Goal: Check status: Check status

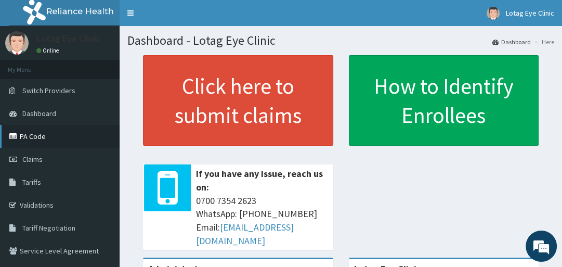
click at [42, 132] on link "PA Code" at bounding box center [60, 136] width 120 height 23
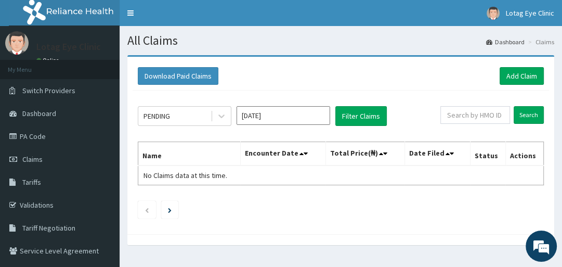
click at [285, 114] on input "Oct 2025" at bounding box center [284, 115] width 94 height 19
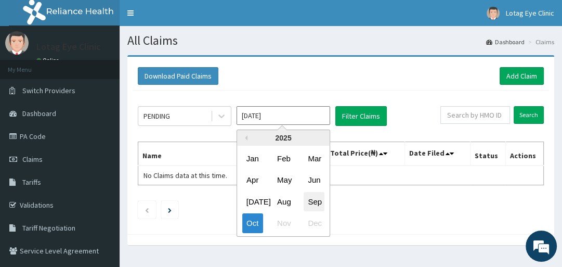
click at [312, 201] on div "Sep" at bounding box center [314, 201] width 21 height 19
type input "Sep 2025"
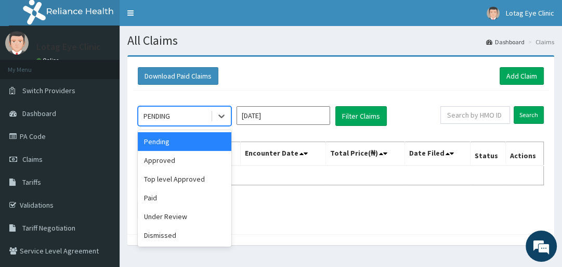
click at [199, 164] on div "Approved" at bounding box center [185, 160] width 94 height 19
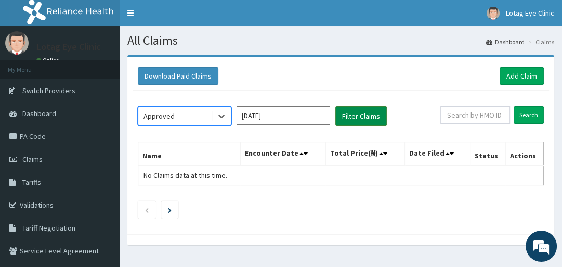
click at [364, 112] on button "Filter Claims" at bounding box center [360, 116] width 51 height 20
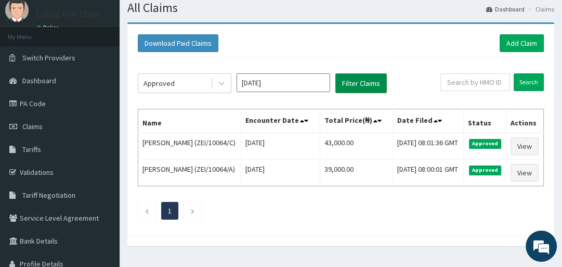
scroll to position [33, 0]
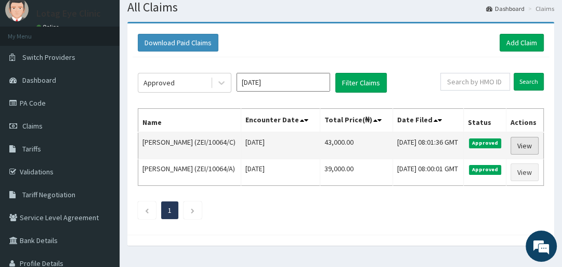
click at [525, 154] on link "View" at bounding box center [524, 146] width 28 height 18
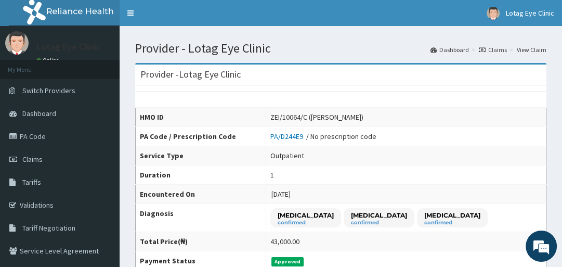
click at [499, 49] on link "Claims" at bounding box center [493, 49] width 28 height 9
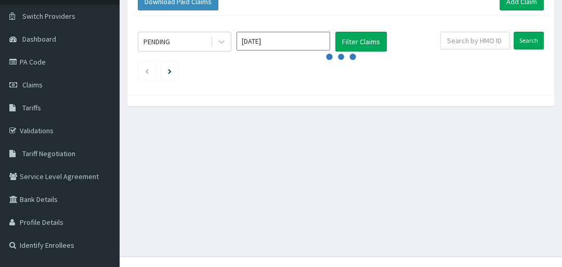
scroll to position [80, 0]
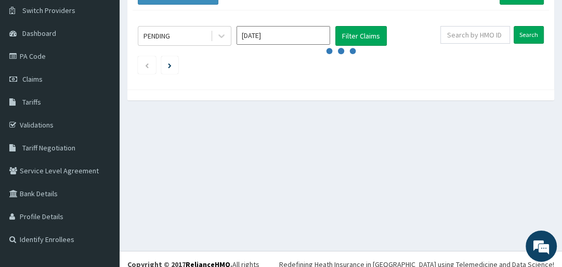
click at [290, 39] on input "Oct 2025" at bounding box center [284, 35] width 94 height 19
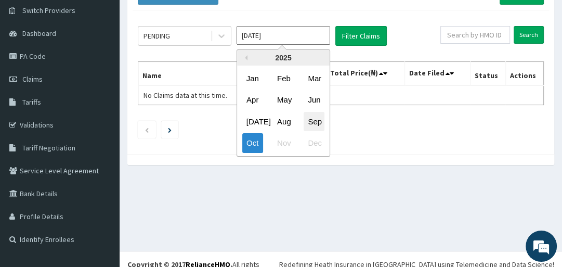
click at [313, 123] on div "Sep" at bounding box center [314, 121] width 21 height 19
type input "Sep 2025"
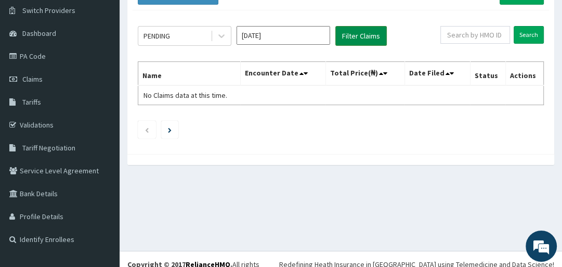
click at [364, 30] on button "Filter Claims" at bounding box center [360, 36] width 51 height 20
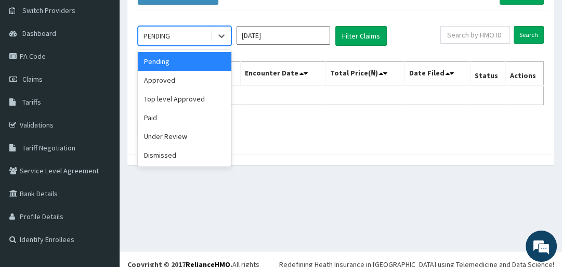
click at [255, 57] on div "option Pending focused, 1 of 6. 6 results available. Use Up and Down to choose …" at bounding box center [341, 79] width 416 height 138
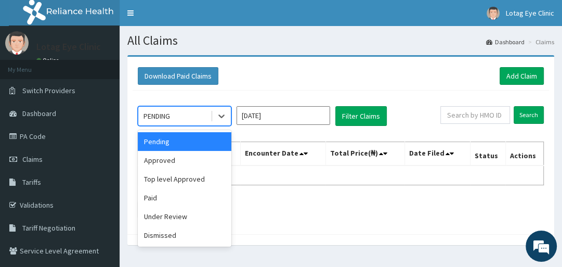
click at [183, 222] on div "Under Review" at bounding box center [185, 216] width 94 height 19
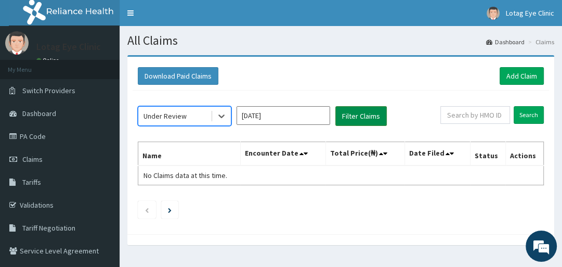
click at [357, 117] on button "Filter Claims" at bounding box center [360, 116] width 51 height 20
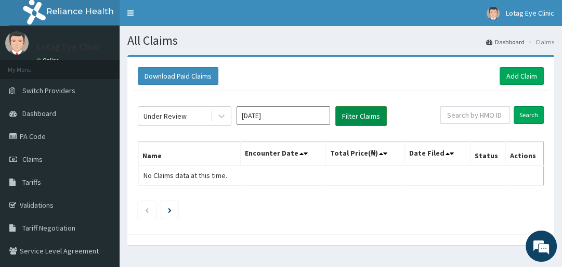
click at [358, 114] on button "Filter Claims" at bounding box center [360, 116] width 51 height 20
click at [356, 120] on button "Filter Claims" at bounding box center [360, 116] width 51 height 20
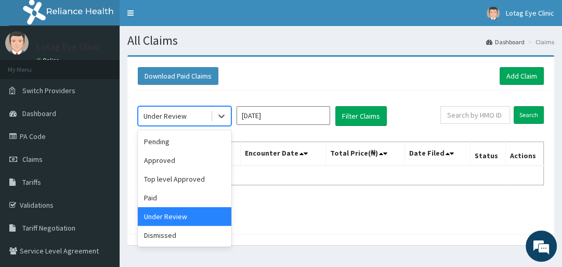
click at [193, 193] on div "Paid" at bounding box center [185, 197] width 94 height 19
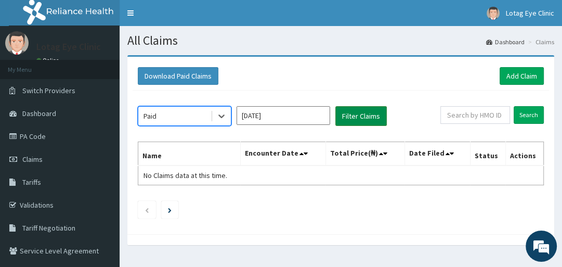
click at [356, 113] on button "Filter Claims" at bounding box center [360, 116] width 51 height 20
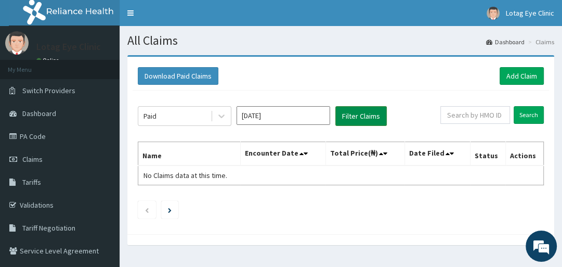
click at [361, 115] on button "Filter Claims" at bounding box center [360, 116] width 51 height 20
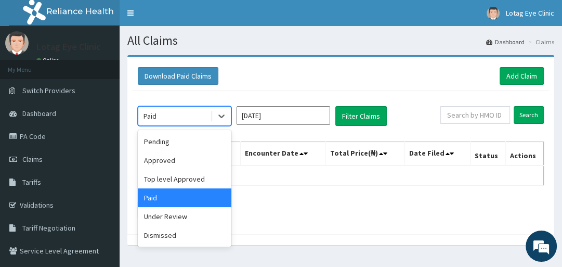
click at [195, 240] on div "Dismissed" at bounding box center [185, 235] width 94 height 19
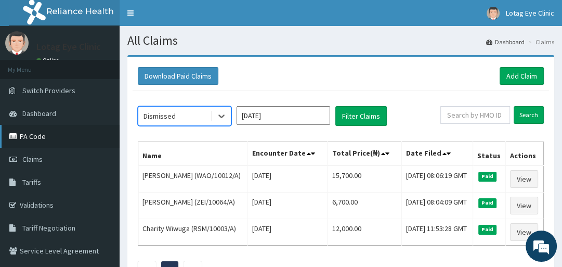
click at [62, 133] on link "PA Code" at bounding box center [60, 136] width 120 height 23
